Goal: Information Seeking & Learning: Learn about a topic

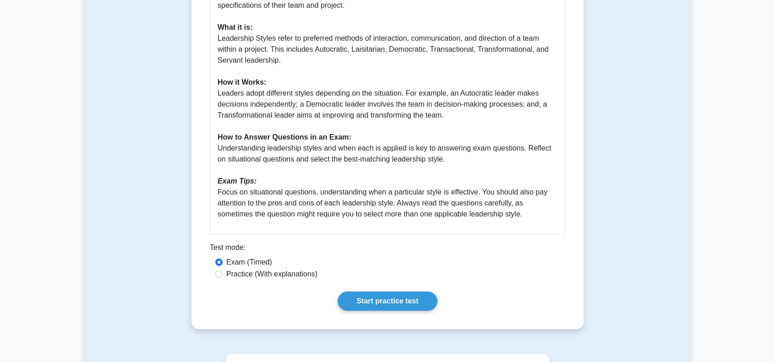
scroll to position [366, 0]
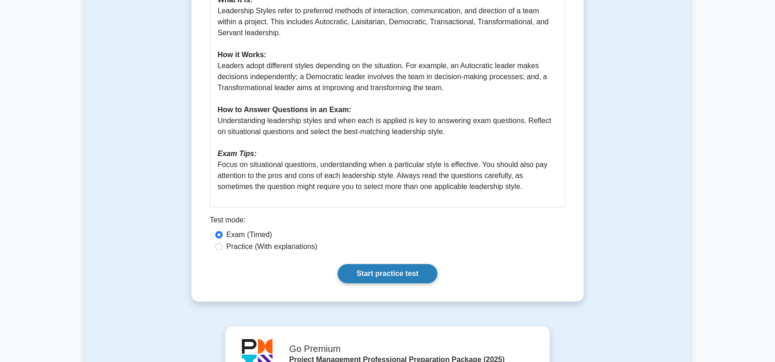
click at [369, 271] on link "Start practice test" at bounding box center [387, 273] width 99 height 19
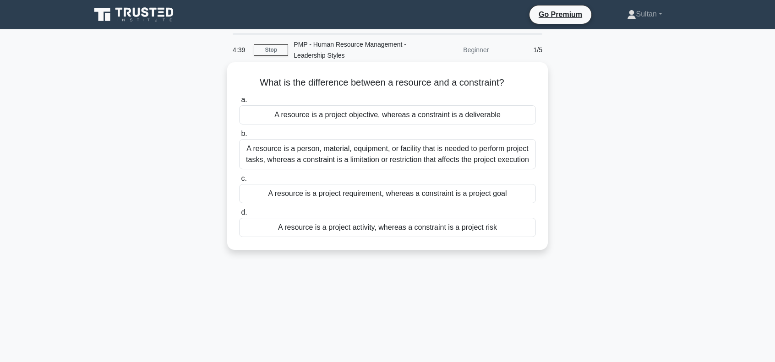
click at [406, 158] on div "A resource is a person, material, equipment, or facility that is needed to perf…" at bounding box center [387, 154] width 297 height 30
click at [239, 137] on input "b. A resource is a person, material, equipment, or facility that is needed to p…" at bounding box center [239, 134] width 0 height 6
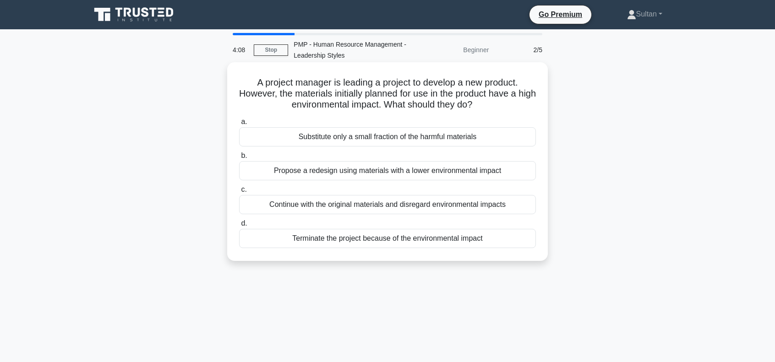
click at [321, 174] on div "Propose a redesign using materials with a lower environmental impact" at bounding box center [387, 170] width 297 height 19
click at [239, 159] on input "b. Propose a redesign using materials with a lower environmental impact" at bounding box center [239, 156] width 0 height 6
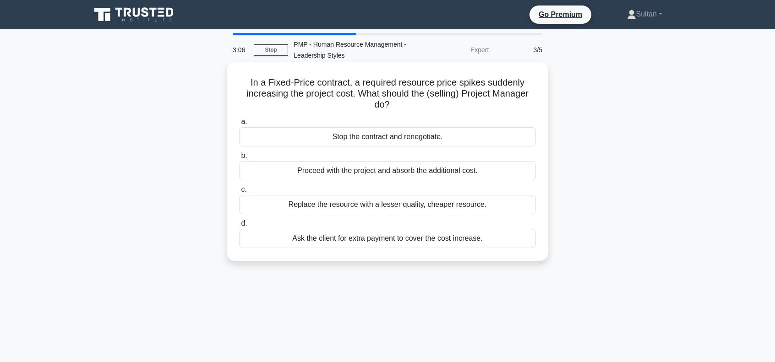
click at [352, 175] on div "Proceed with the project and absorb the additional cost." at bounding box center [387, 170] width 297 height 19
click at [239, 159] on input "b. Proceed with the project and absorb the additional cost." at bounding box center [239, 156] width 0 height 6
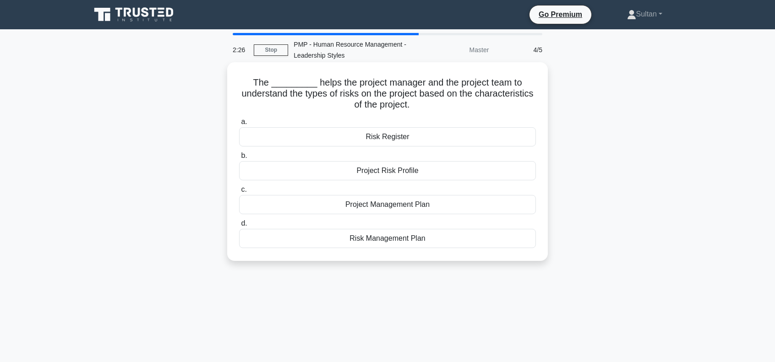
click at [385, 138] on div "Risk Register" at bounding box center [387, 136] width 297 height 19
click at [239, 125] on input "a. Risk Register" at bounding box center [239, 122] width 0 height 6
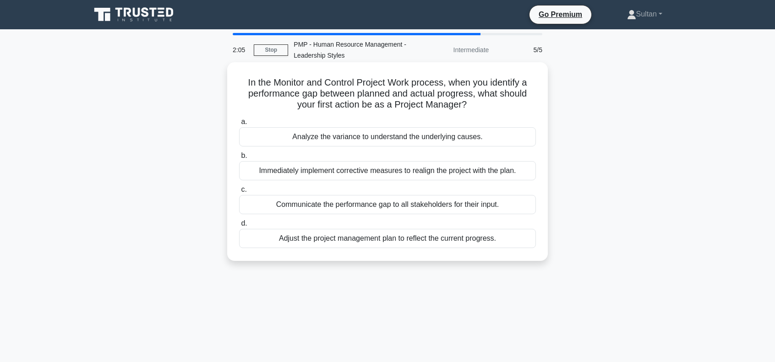
click at [349, 142] on div "Analyze the variance to understand the underlying causes." at bounding box center [387, 136] width 297 height 19
click at [239, 125] on input "a. Analyze the variance to understand the underlying causes." at bounding box center [239, 122] width 0 height 6
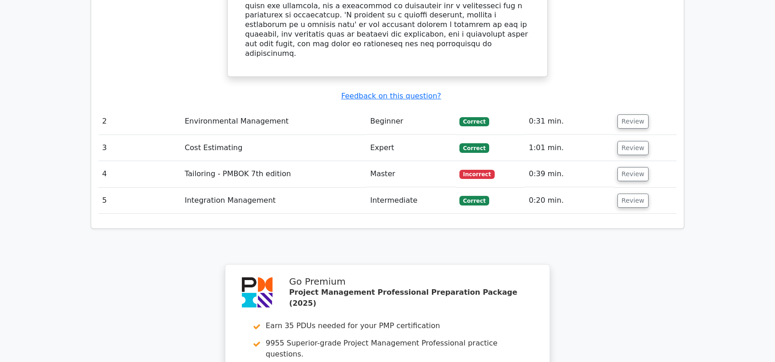
scroll to position [1053, 0]
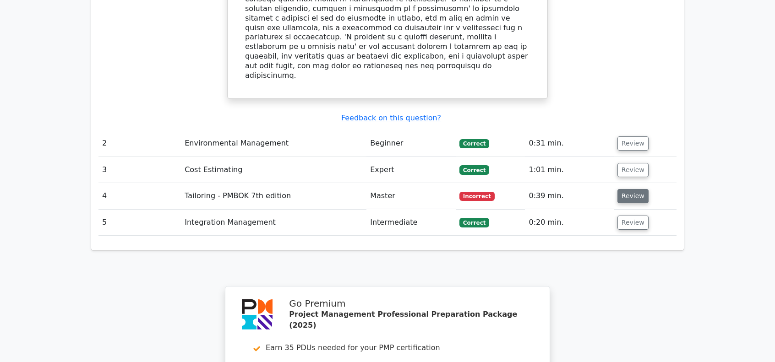
click at [637, 189] on button "Review" at bounding box center [632, 196] width 31 height 14
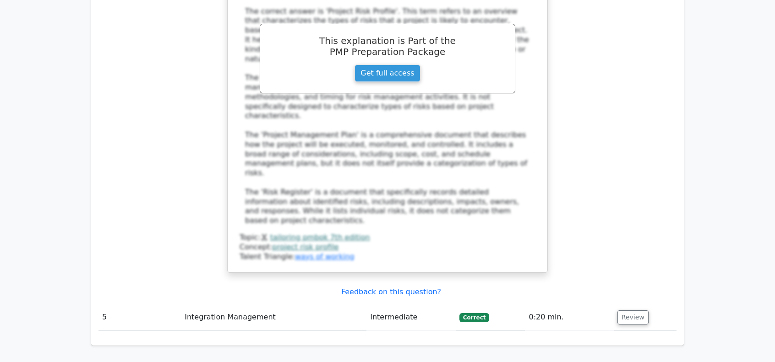
scroll to position [1511, 0]
